Goal: Find specific page/section: Find specific page/section

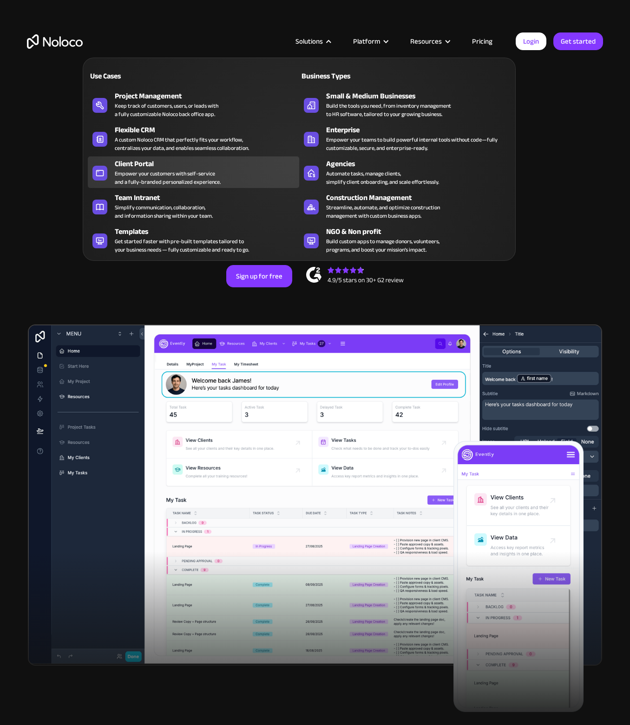
click at [187, 169] on div "Empower your customers with self-service and a fully-branded personalized exper…" at bounding box center [168, 177] width 106 height 17
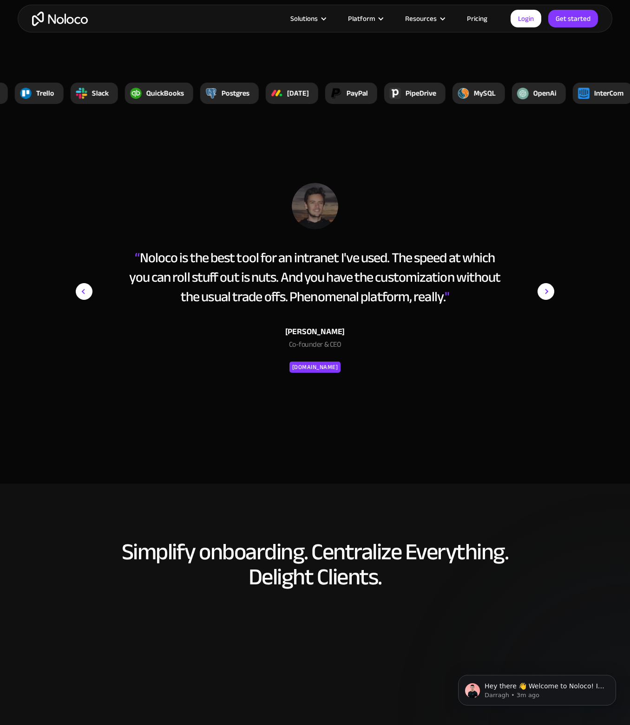
scroll to position [3605, 0]
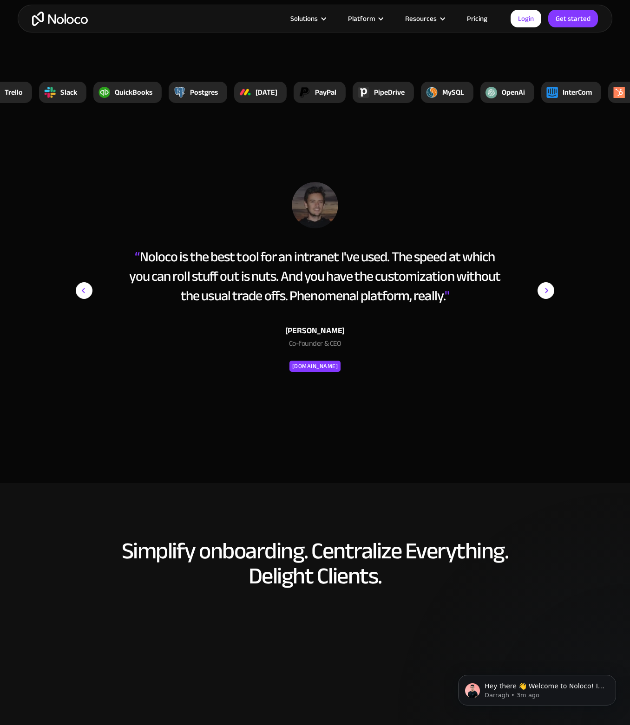
click at [545, 291] on img "next slide" at bounding box center [545, 290] width 17 height 217
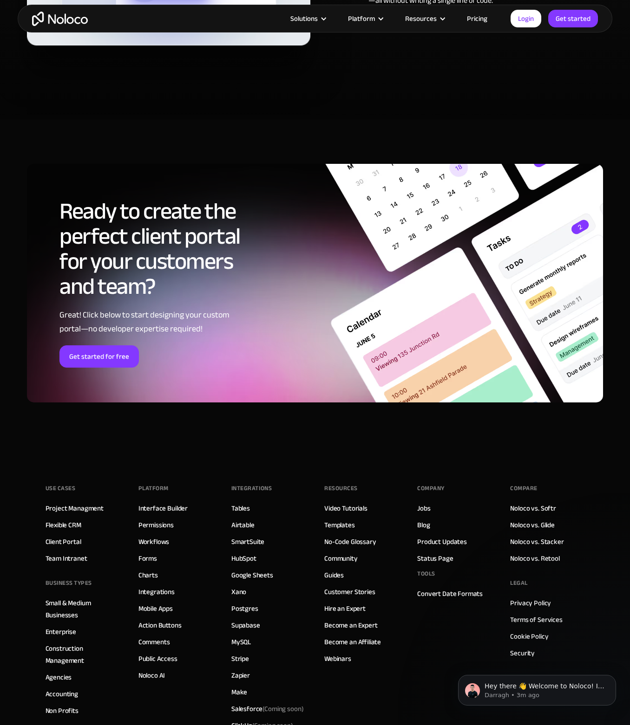
scroll to position [4764, 0]
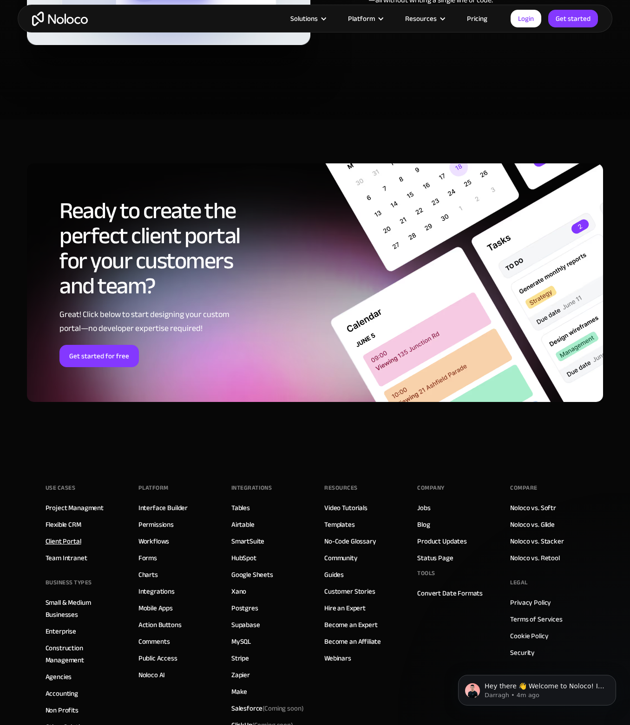
click at [65, 541] on link "Client Portal" at bounding box center [64, 541] width 36 height 12
